Goal: Find specific page/section: Find specific page/section

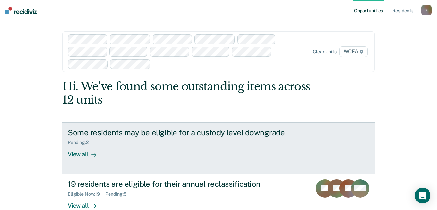
click at [77, 156] on div "View all" at bounding box center [86, 151] width 37 height 13
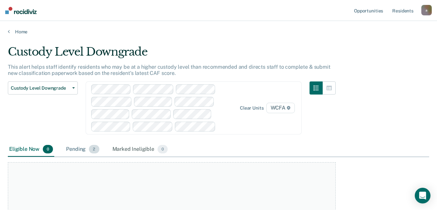
click at [83, 149] on div "Pending 2" at bounding box center [83, 149] width 36 height 14
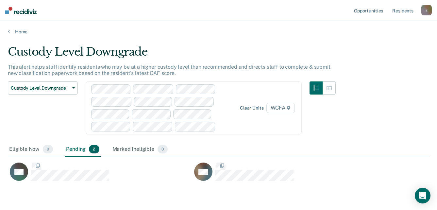
scroll to position [136, 417]
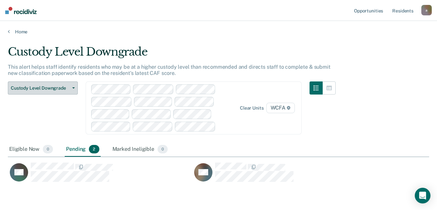
click at [74, 88] on icon "button" at bounding box center [73, 87] width 3 height 1
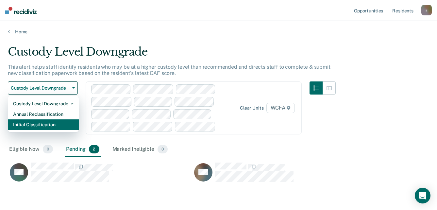
click at [45, 127] on div "Initial Classification" at bounding box center [43, 124] width 61 height 10
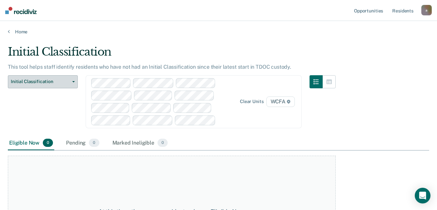
click at [74, 83] on button "Initial Classification" at bounding box center [43, 81] width 70 height 13
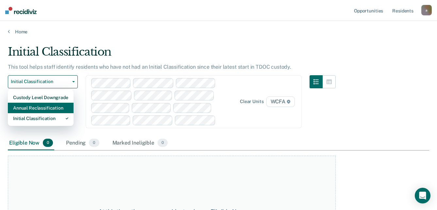
click at [62, 104] on div "Annual Reclassification" at bounding box center [40, 108] width 55 height 10
